Goal: Information Seeking & Learning: Find specific page/section

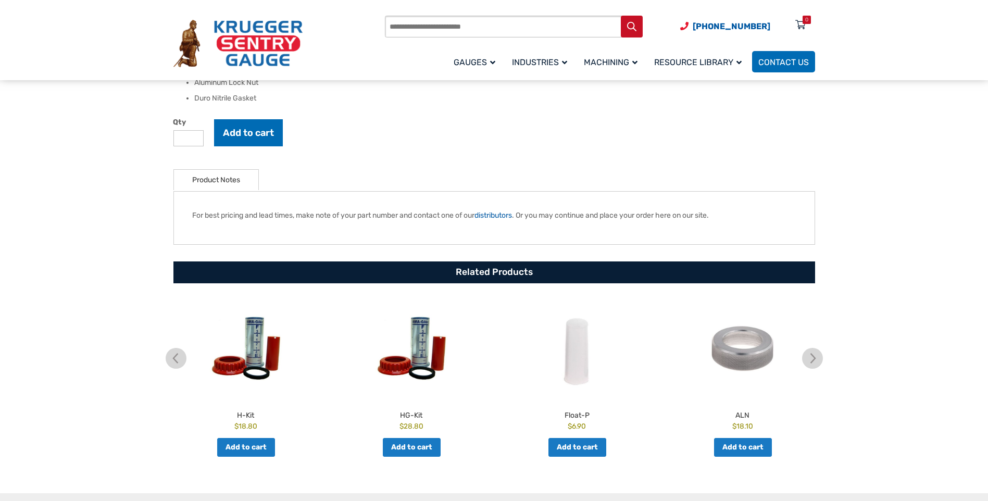
scroll to position [364, 0]
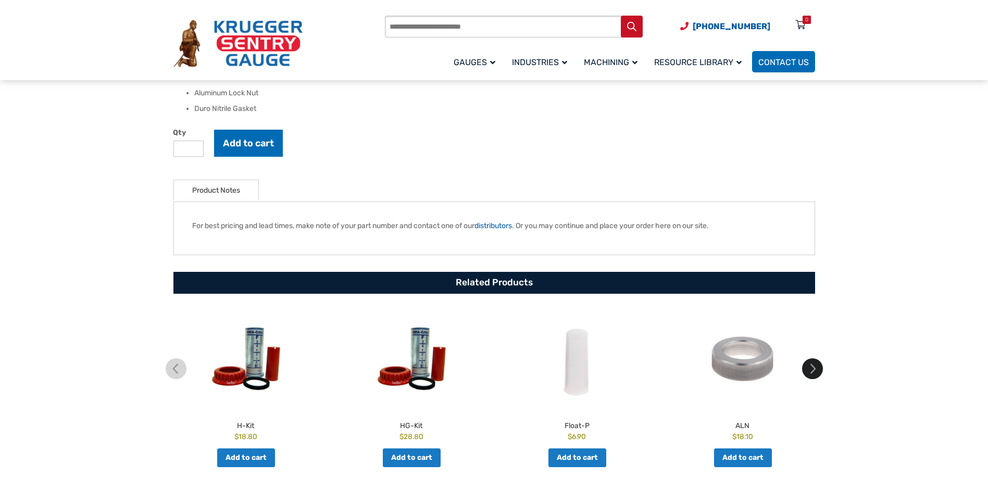
click at [802, 369] on img at bounding box center [812, 368] width 21 height 21
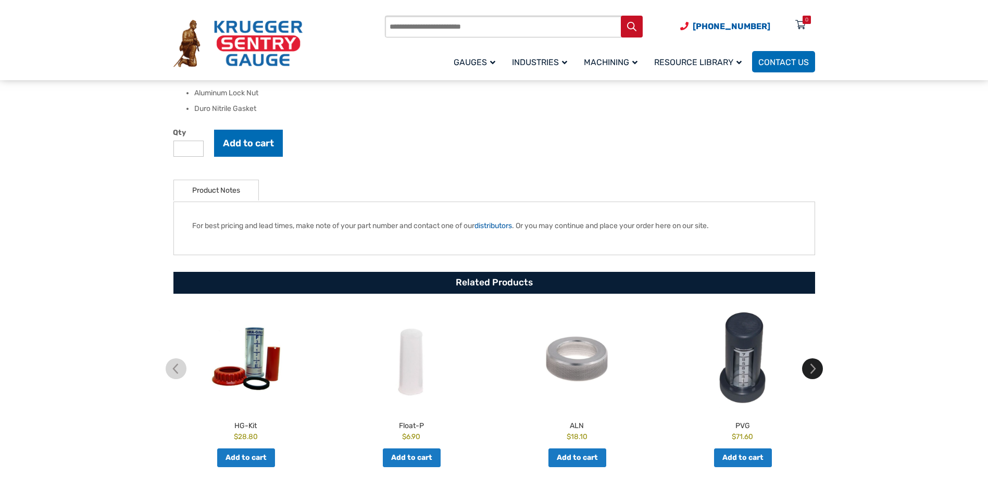
click at [802, 369] on img at bounding box center [812, 368] width 21 height 21
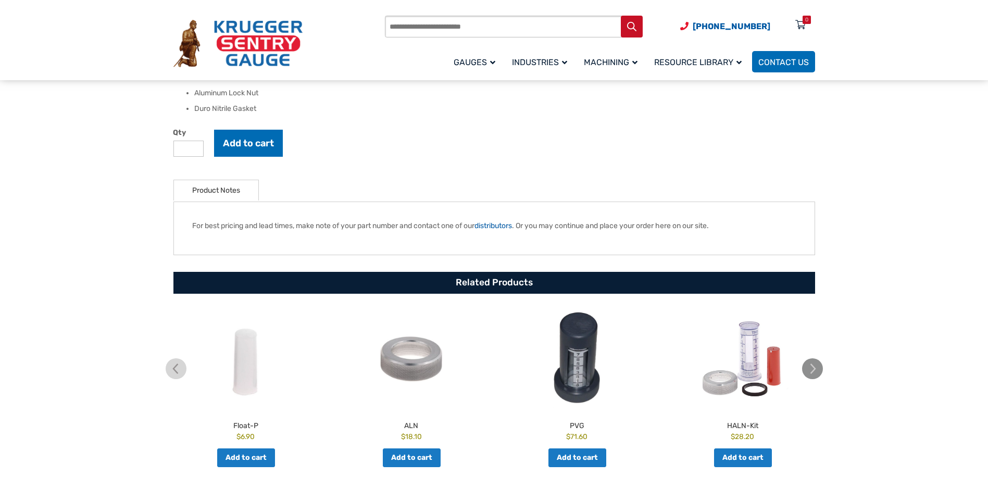
click at [802, 369] on img at bounding box center [812, 368] width 21 height 21
click at [805, 370] on img at bounding box center [812, 368] width 21 height 21
click at [807, 370] on img at bounding box center [812, 368] width 21 height 21
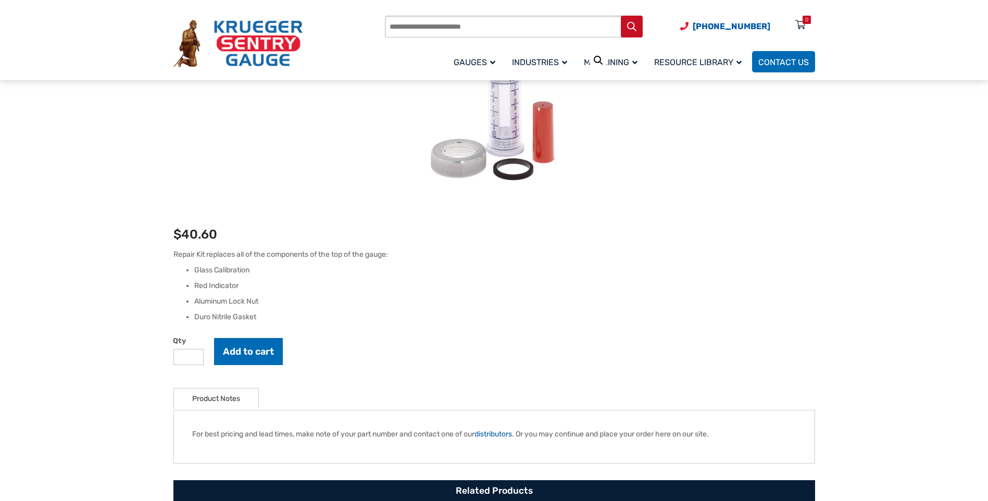
click at [495, 24] on input "Products search" at bounding box center [514, 27] width 258 height 22
type input "*********"
click at [621, 16] on button "Search" at bounding box center [632, 27] width 22 height 22
